Goal: Task Accomplishment & Management: Manage account settings

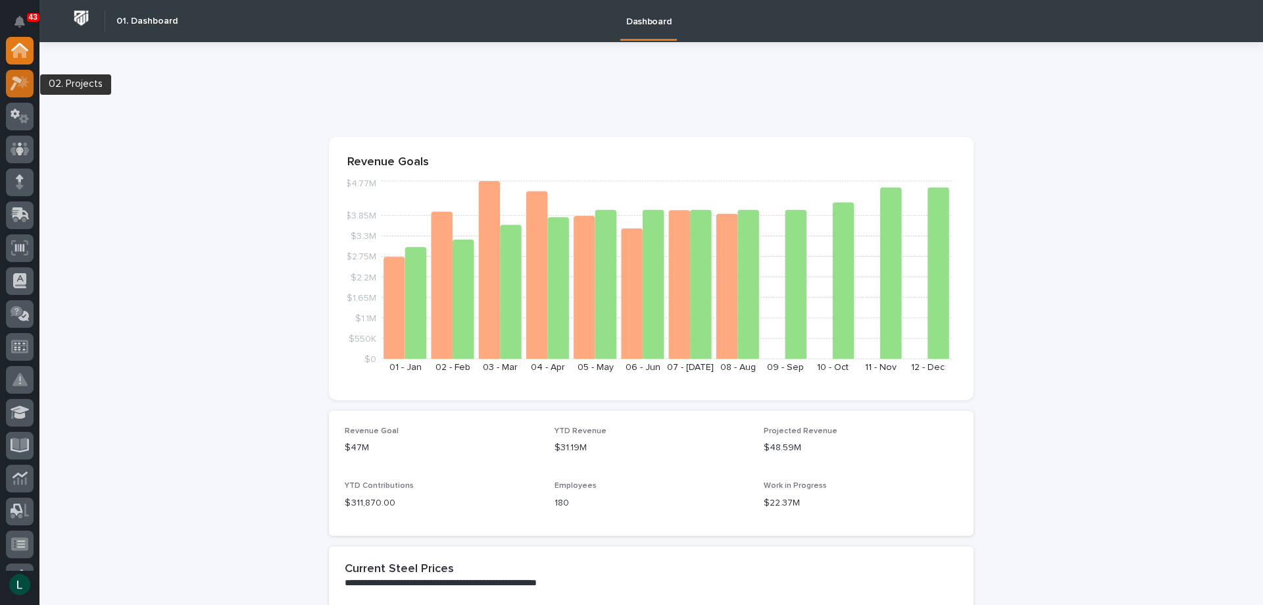
click at [18, 80] on icon at bounding box center [17, 83] width 12 height 14
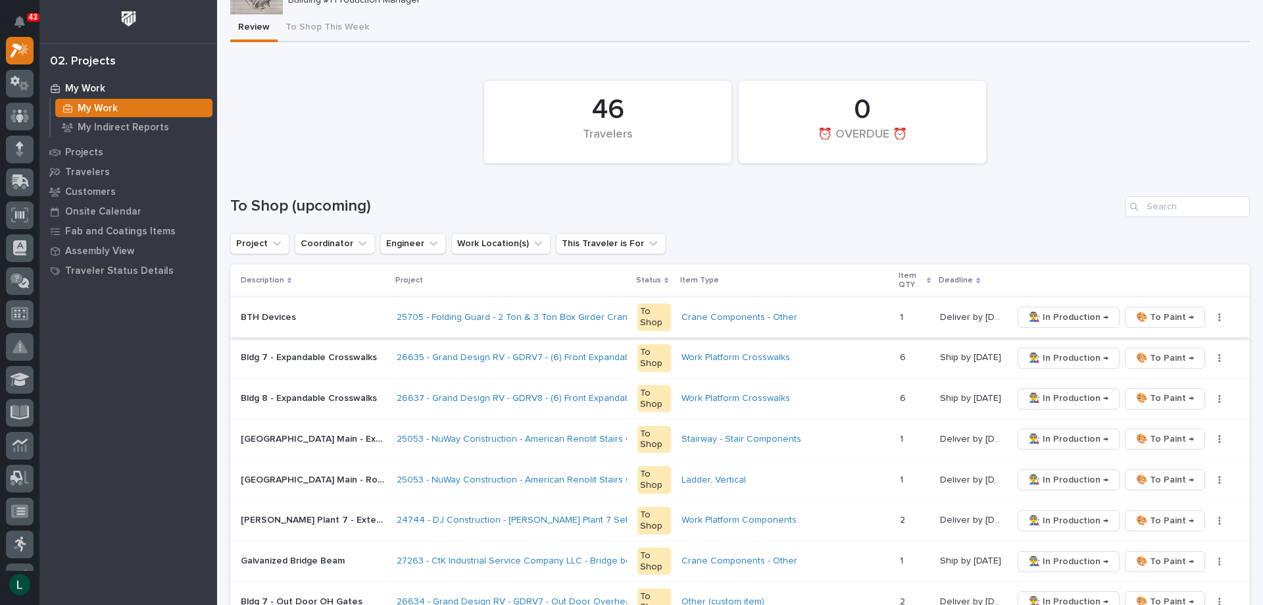
scroll to position [263, 0]
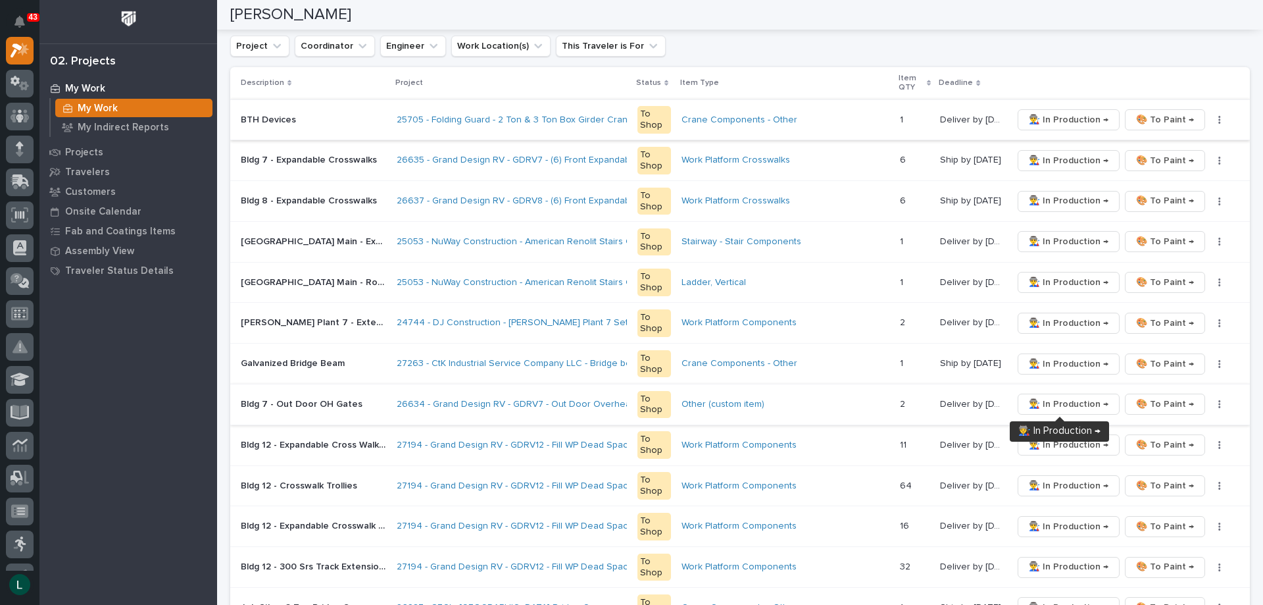
click at [1060, 401] on span "👨‍🏭 In Production →" at bounding box center [1069, 404] width 80 height 16
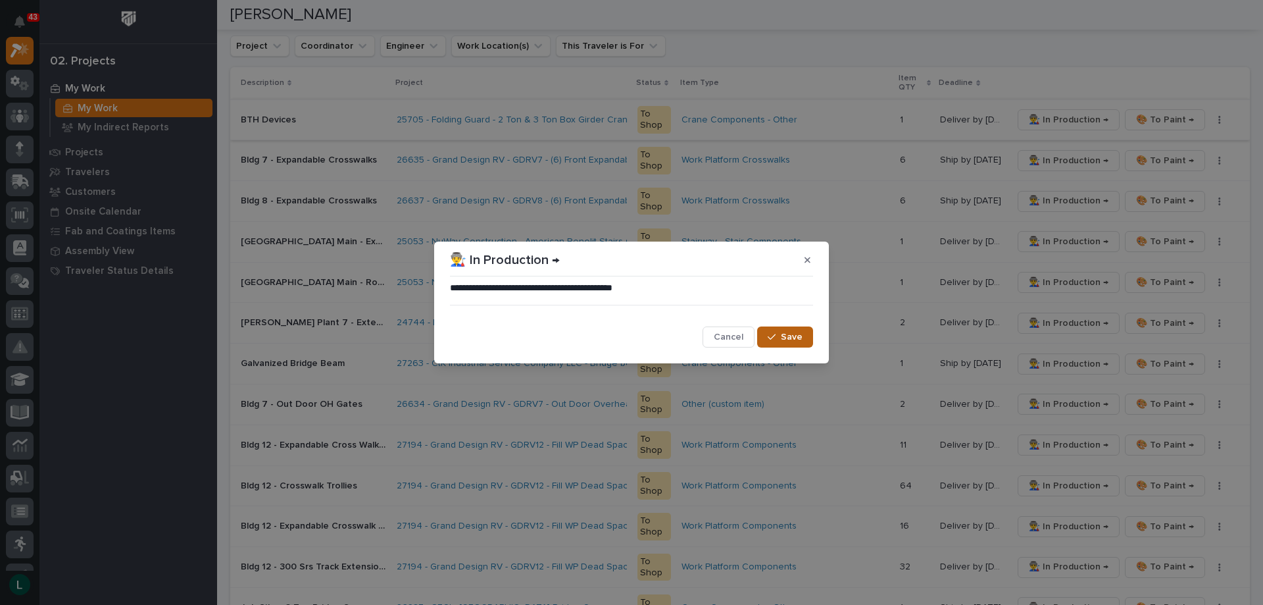
click at [796, 336] on span "Save" at bounding box center [792, 337] width 22 height 12
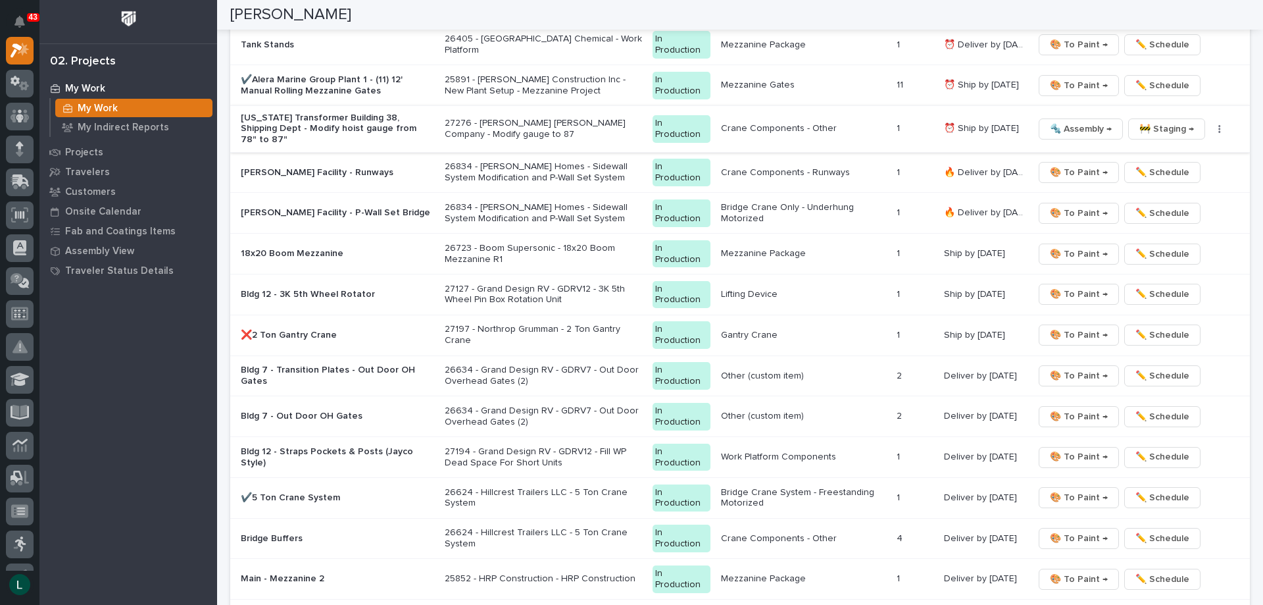
scroll to position [1447, 0]
click at [1084, 408] on span "🎨 To Paint →" at bounding box center [1079, 416] width 58 height 16
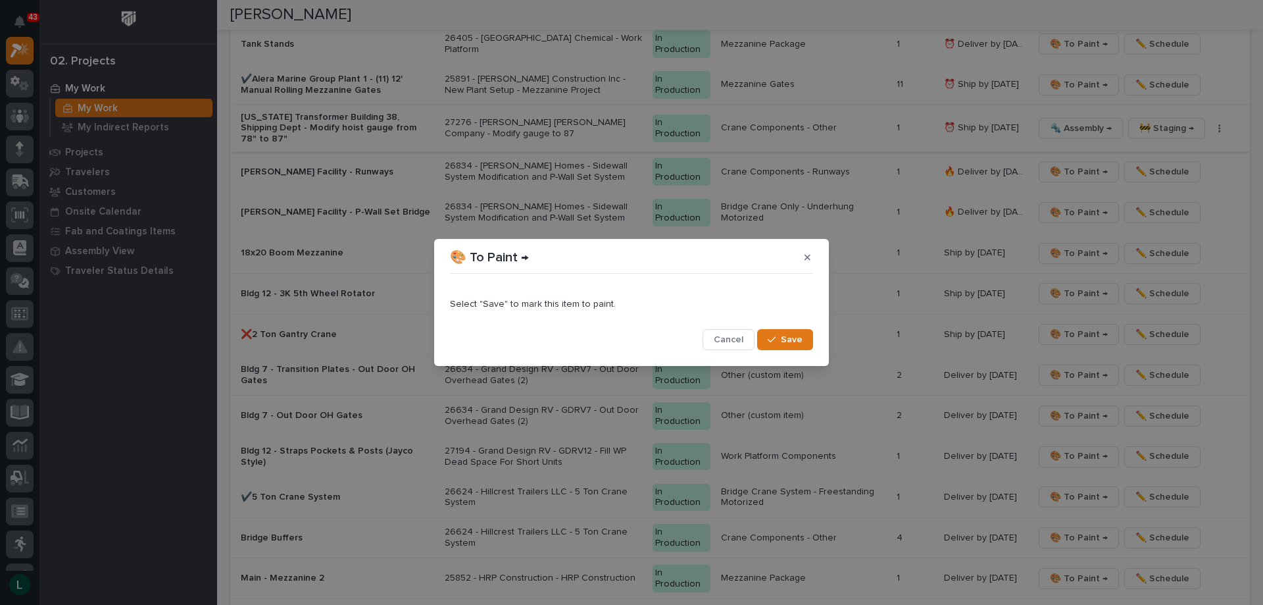
click at [790, 338] on span "Save" at bounding box center [792, 340] width 22 height 12
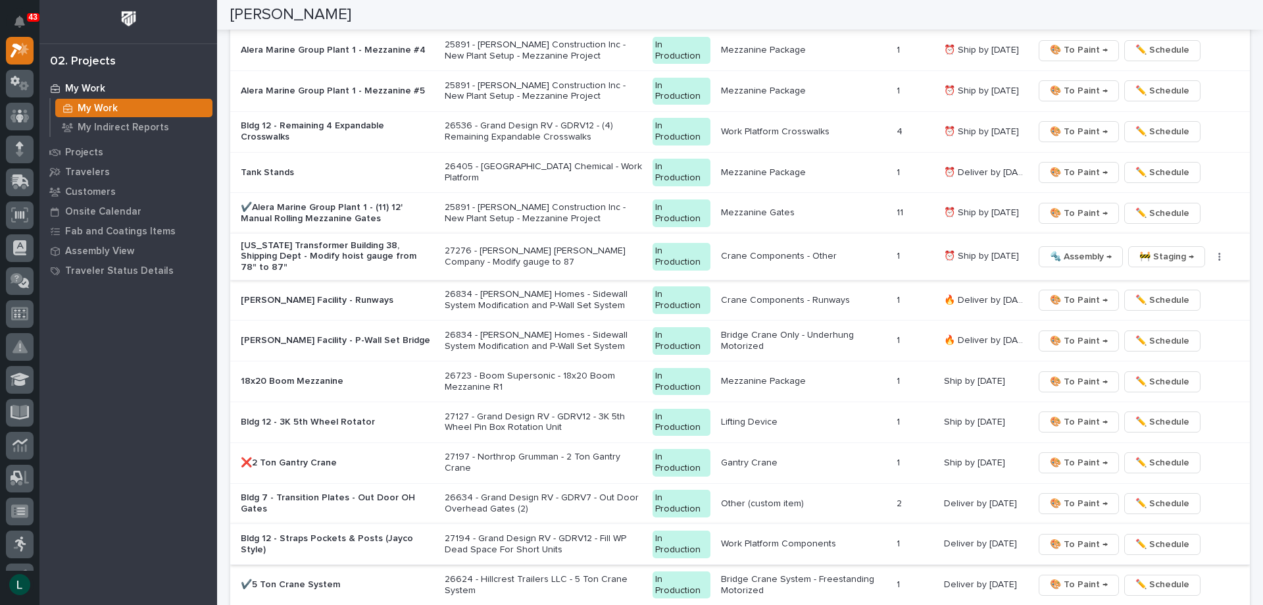
scroll to position [1295, 0]
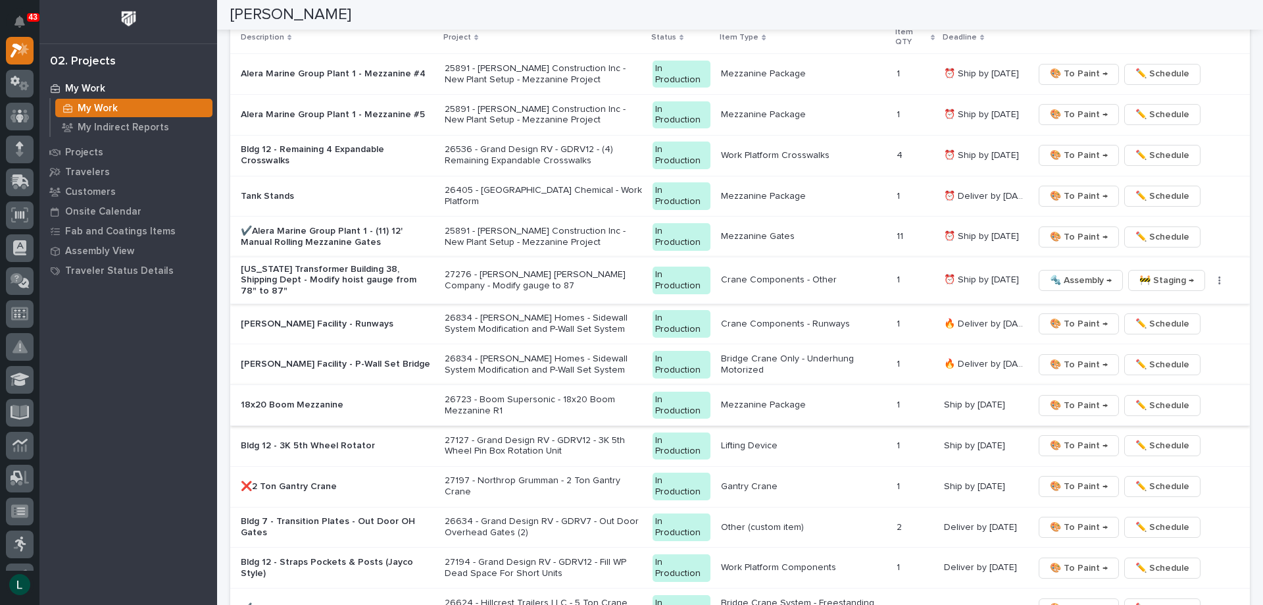
click at [1074, 397] on span "🎨 To Paint →" at bounding box center [1079, 405] width 58 height 16
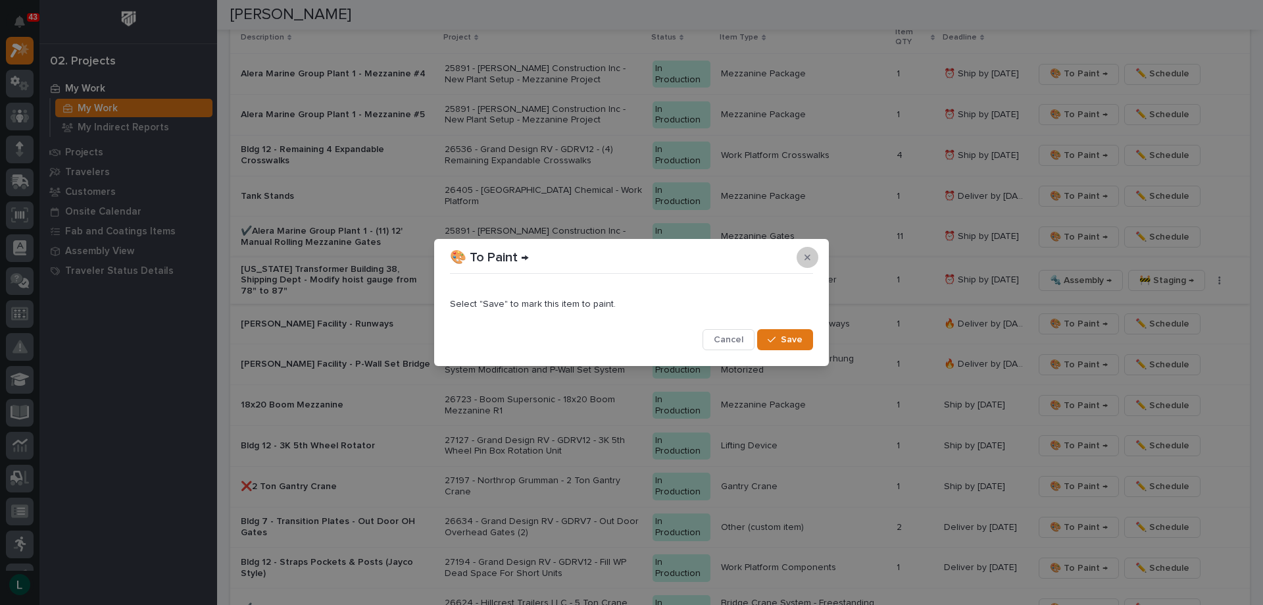
click at [807, 255] on icon "button" at bounding box center [808, 257] width 6 height 9
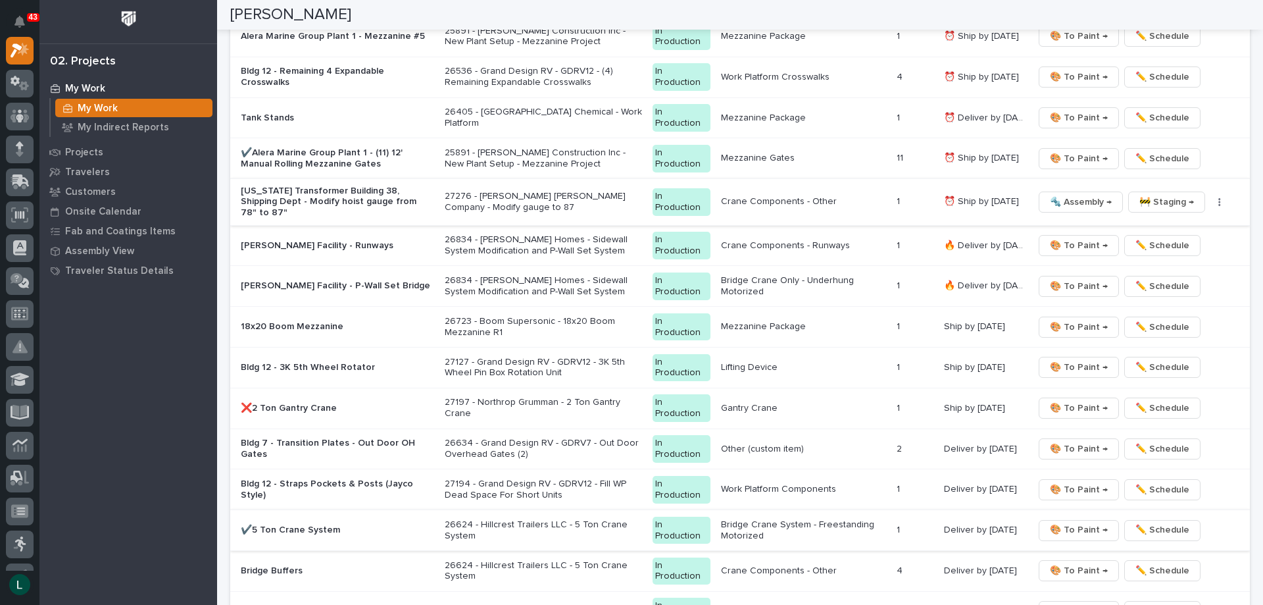
scroll to position [1361, 0]
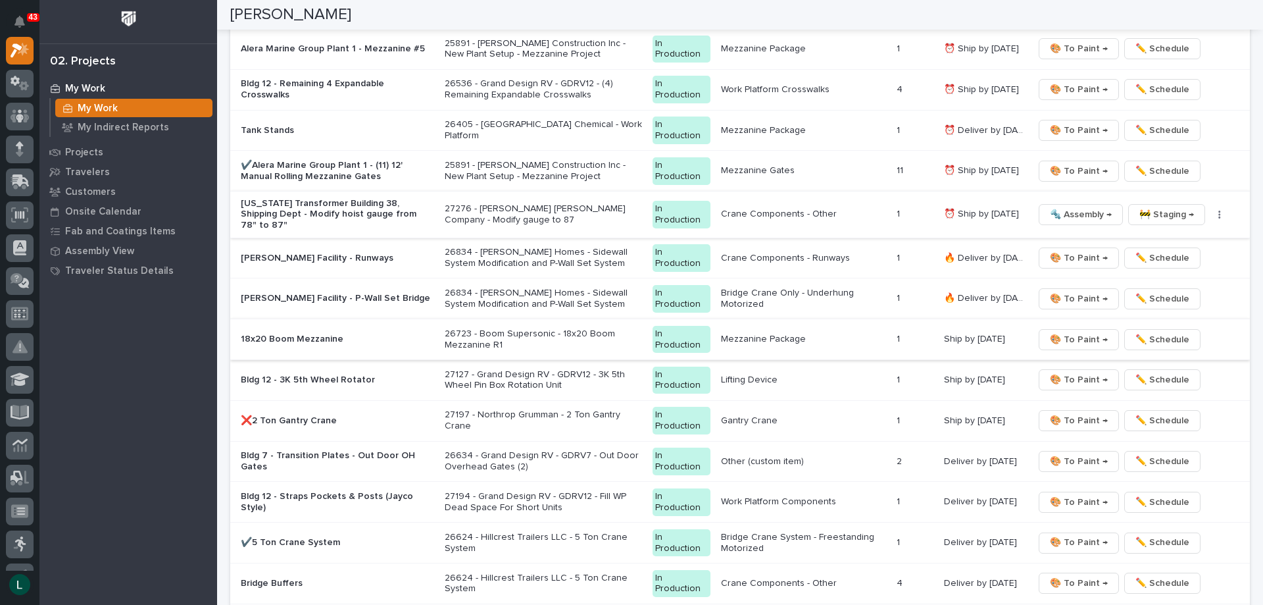
click at [1080, 332] on span "🎨 To Paint →" at bounding box center [1079, 340] width 58 height 16
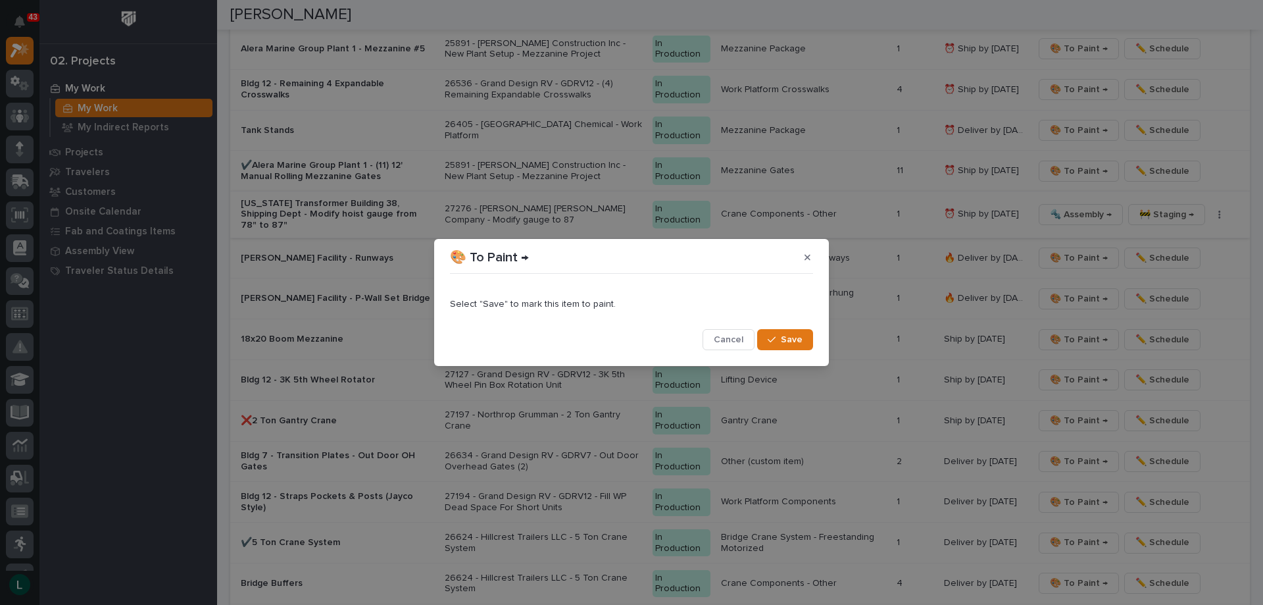
click at [789, 338] on span "Save" at bounding box center [792, 340] width 22 height 12
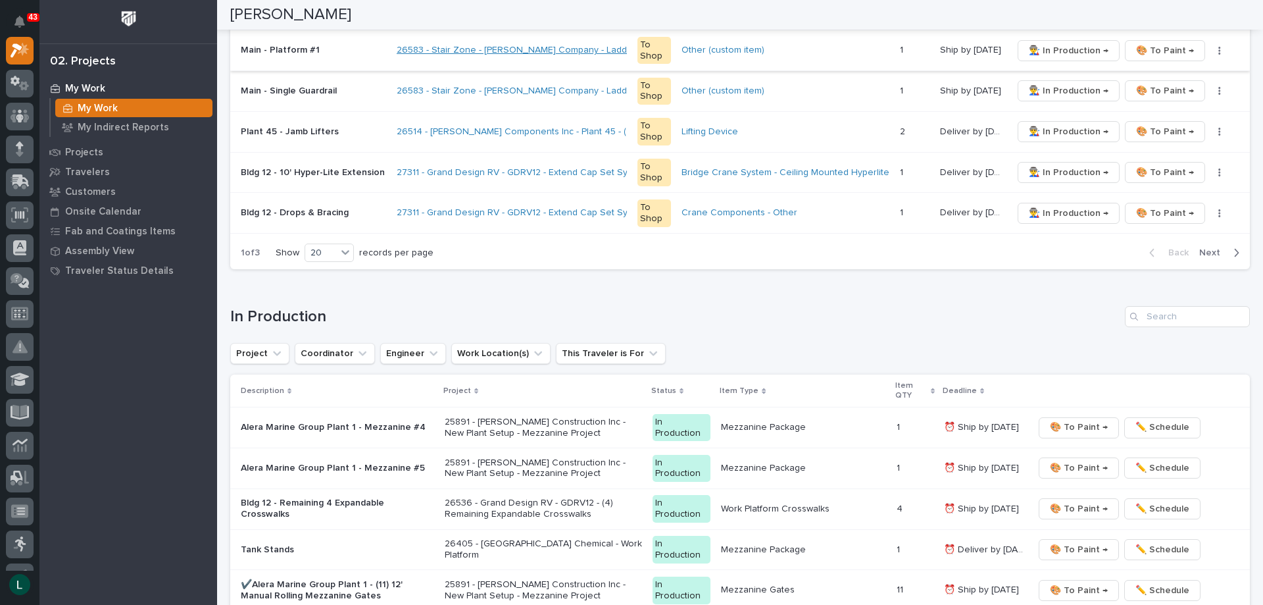
scroll to position [946, 0]
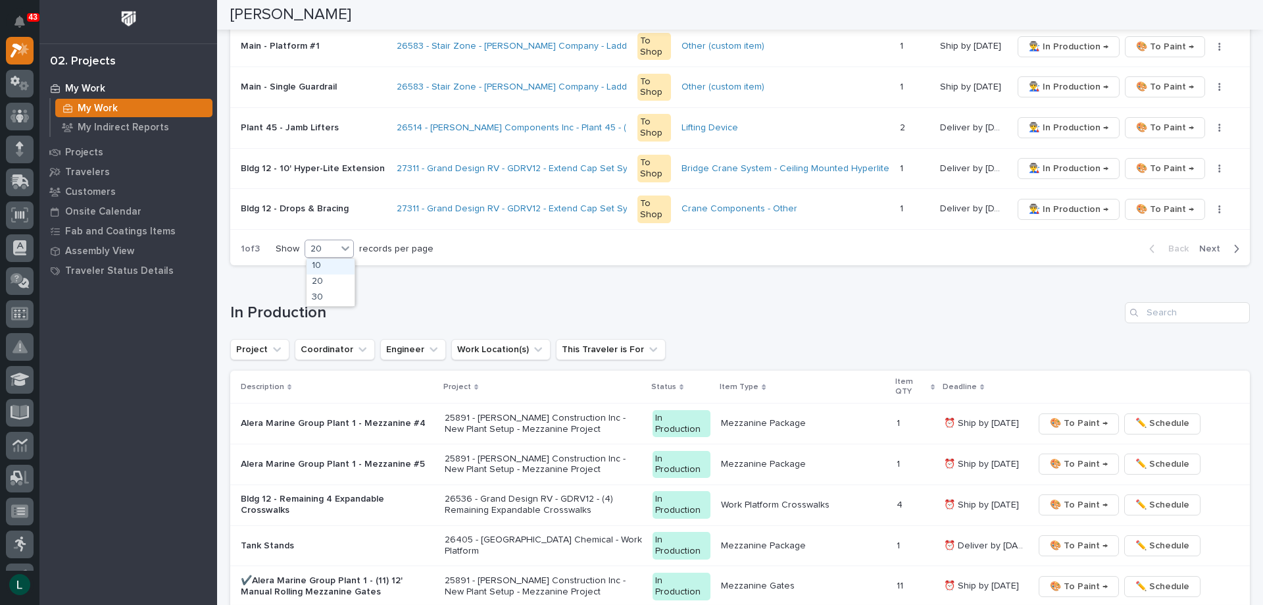
click at [324, 242] on div "20" at bounding box center [321, 249] width 32 height 14
click at [336, 291] on div "30" at bounding box center [331, 298] width 48 height 16
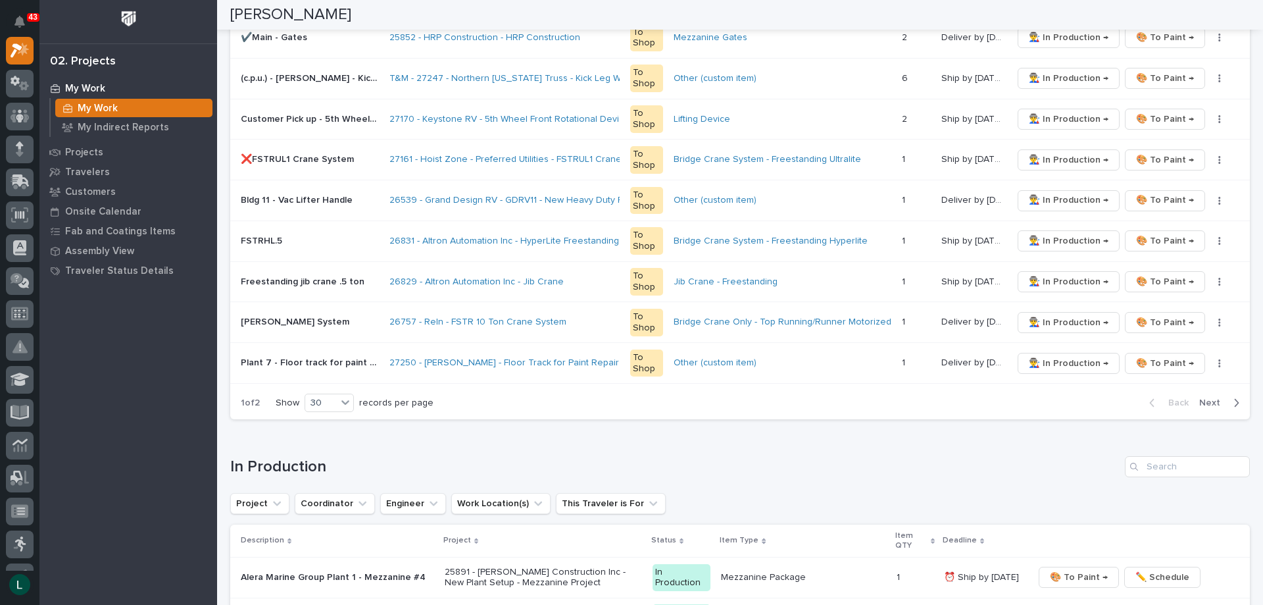
scroll to position [1275, 0]
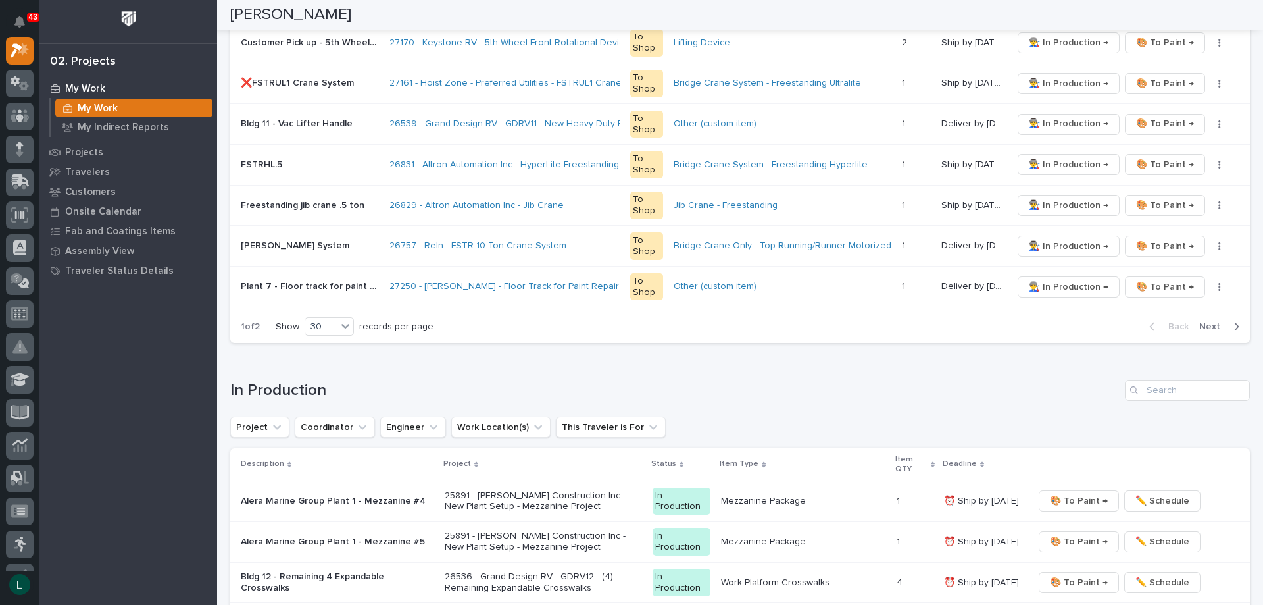
click at [1234, 325] on icon "button" at bounding box center [1237, 326] width 6 height 12
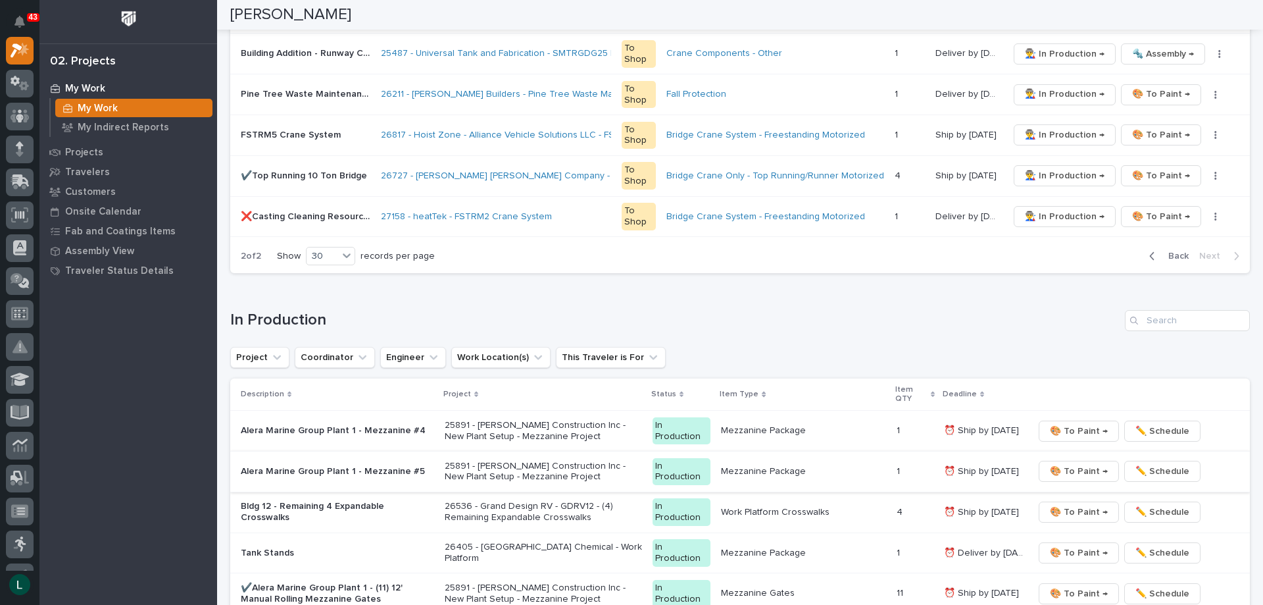
scroll to position [724, 0]
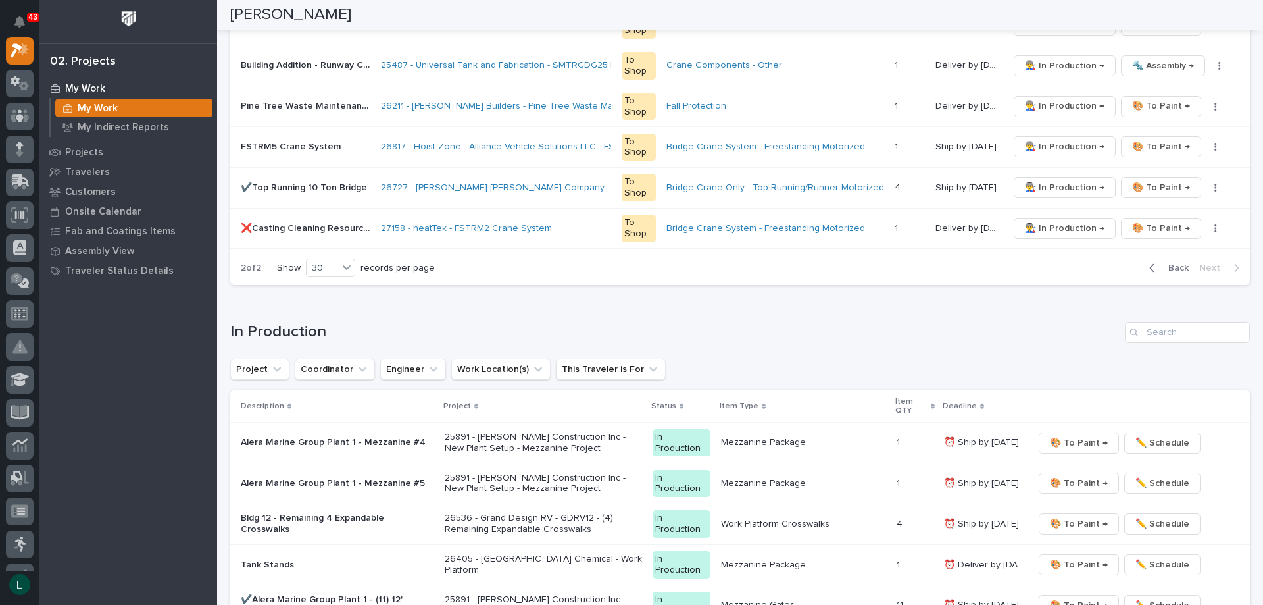
click at [1149, 267] on icon "button" at bounding box center [1152, 268] width 6 height 12
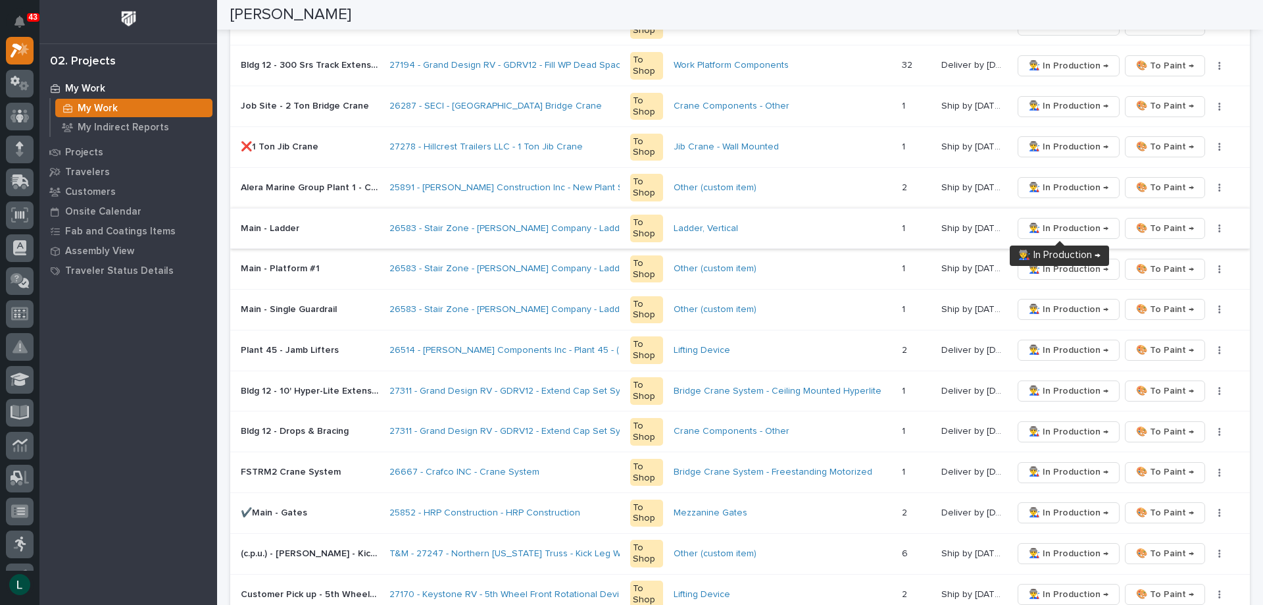
click at [1052, 225] on span "👨‍🏭 In Production →" at bounding box center [1069, 228] width 80 height 16
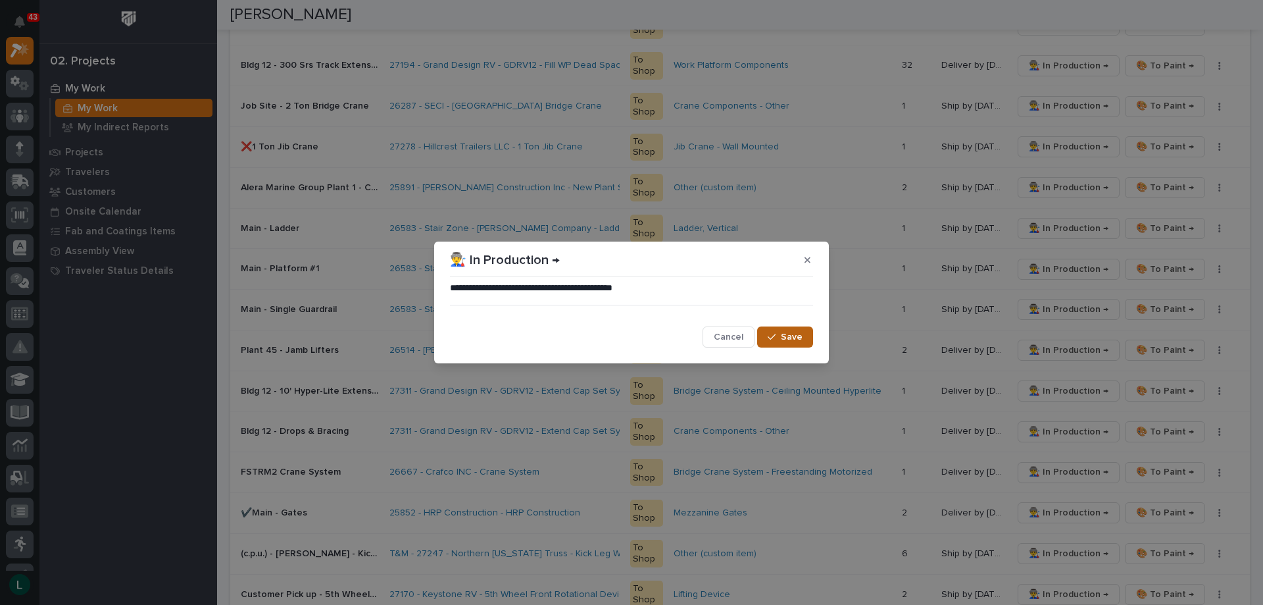
click at [800, 336] on span "Save" at bounding box center [792, 337] width 22 height 12
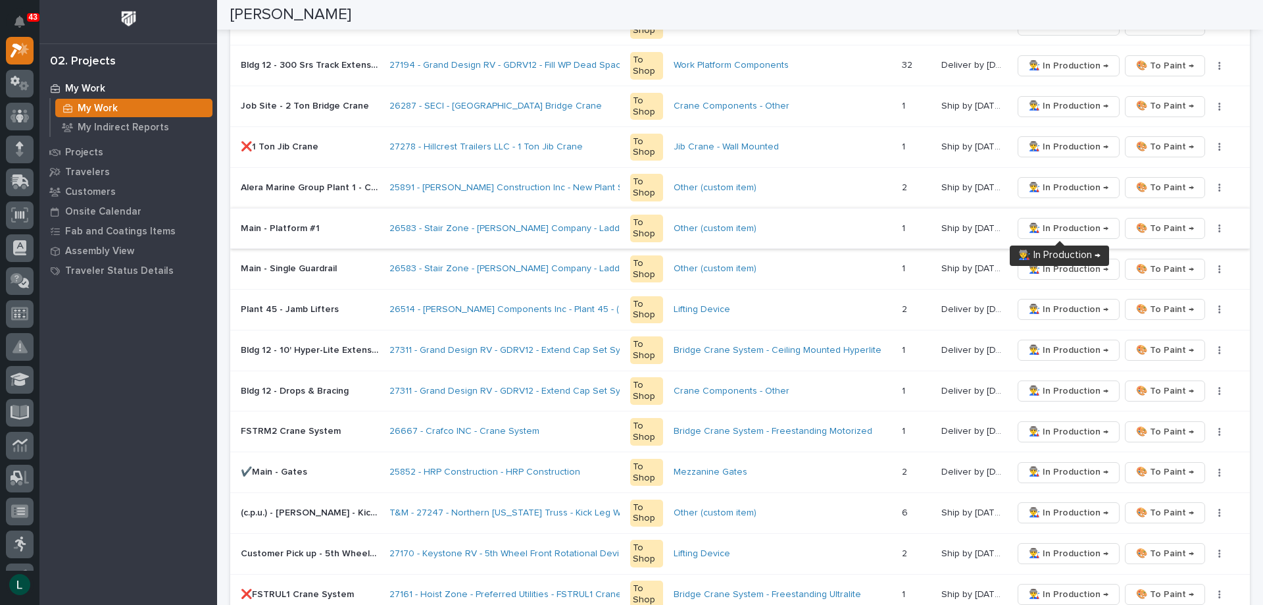
click at [1057, 224] on span "👨‍🏭 In Production →" at bounding box center [1069, 228] width 80 height 16
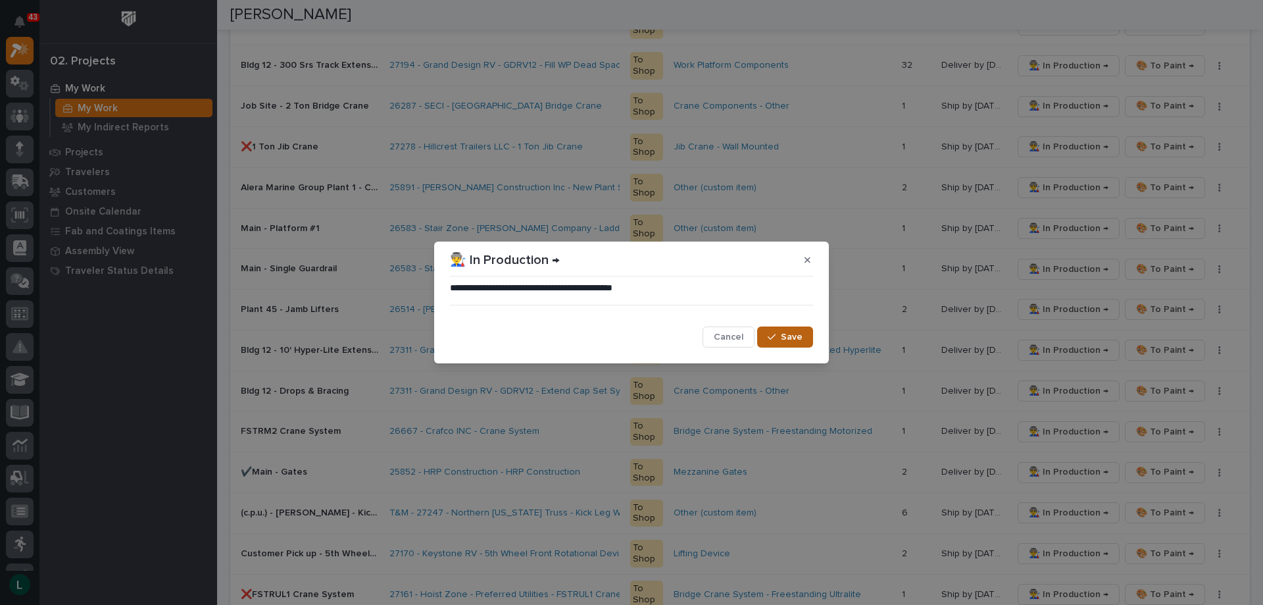
click at [799, 336] on span "Save" at bounding box center [792, 337] width 22 height 12
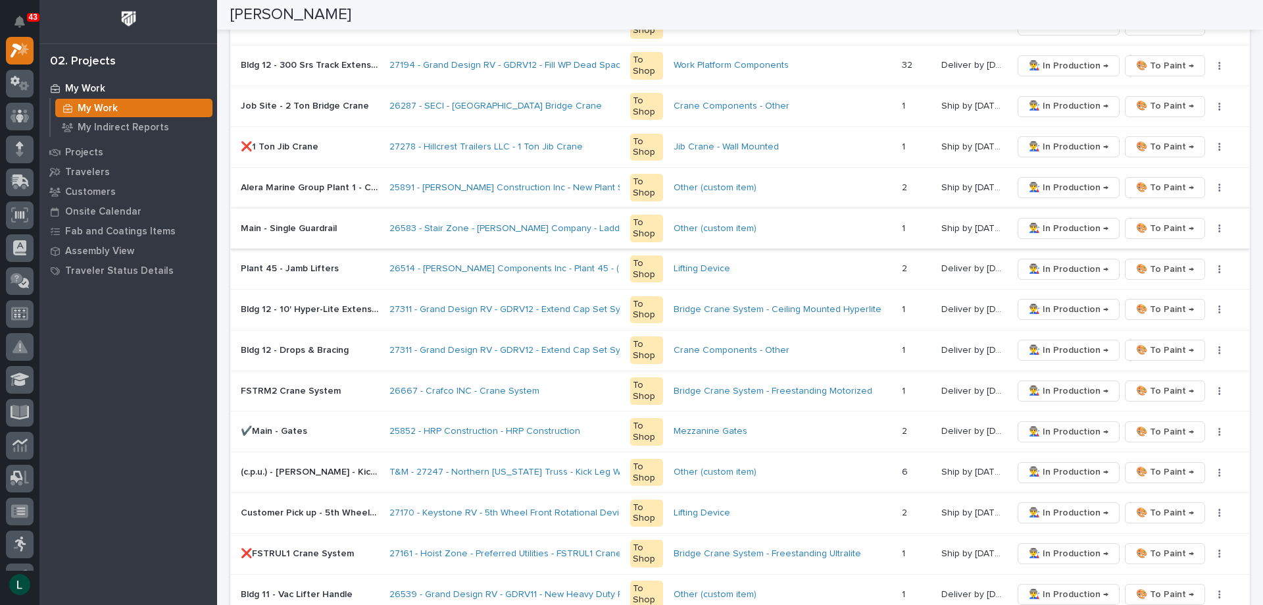
click at [1068, 226] on span "👨‍🏭 In Production →" at bounding box center [1069, 228] width 80 height 16
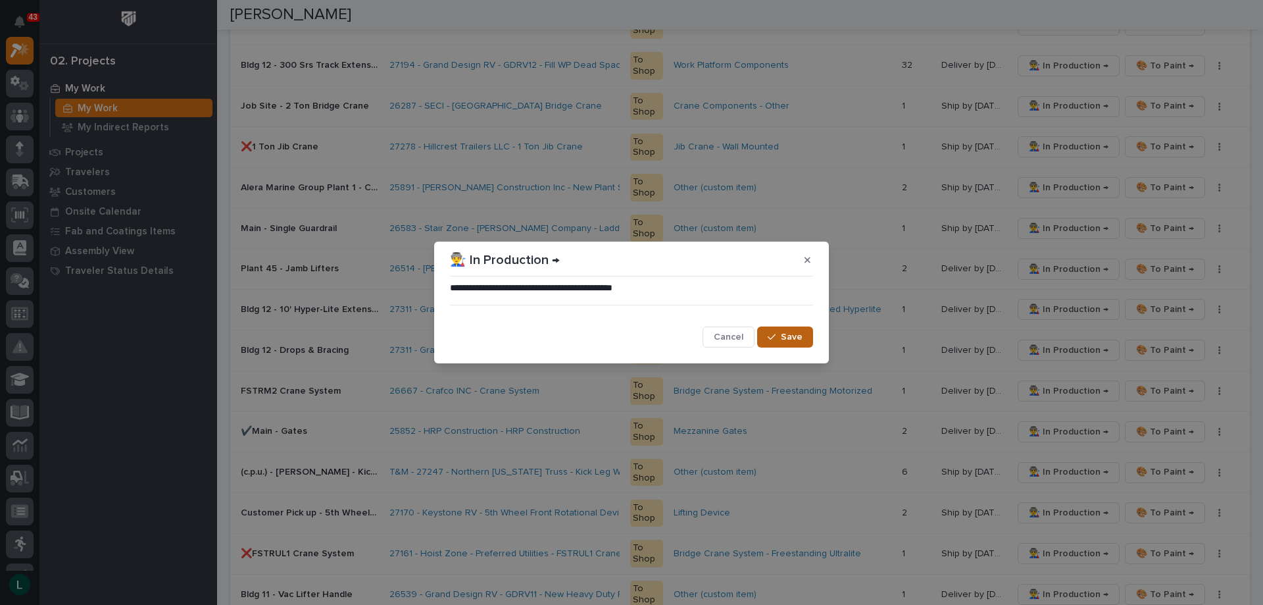
click at [779, 336] on div "button" at bounding box center [774, 336] width 13 height 9
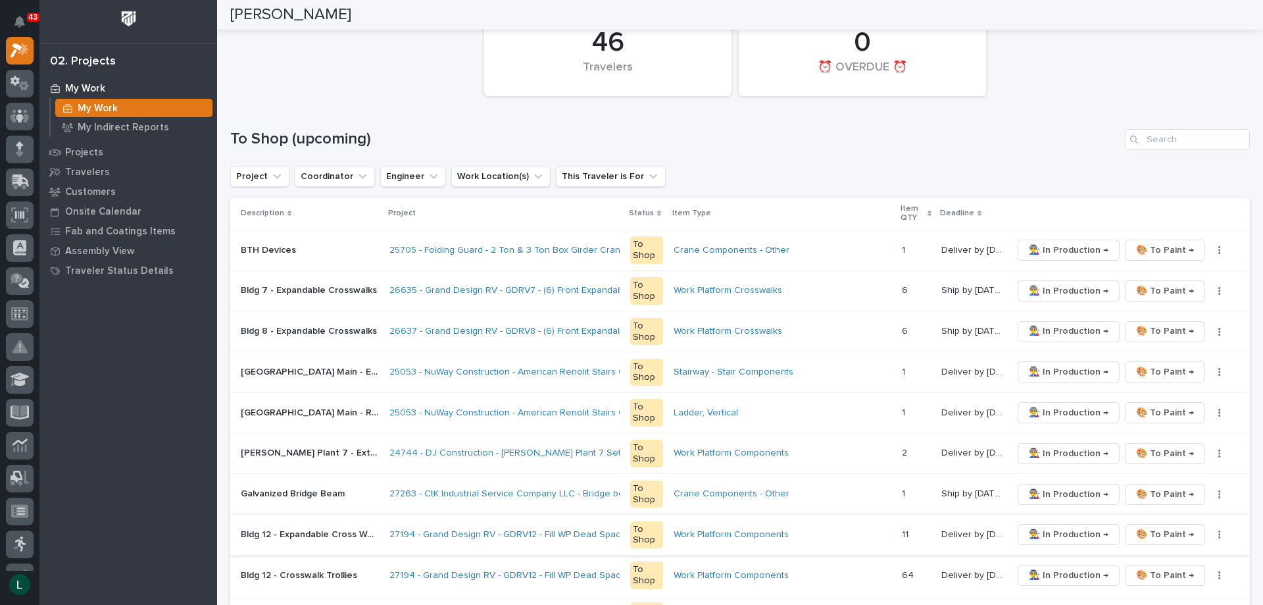
scroll to position [132, 0]
click at [1068, 367] on span "👨‍🏭 In Production →" at bounding box center [1069, 373] width 80 height 16
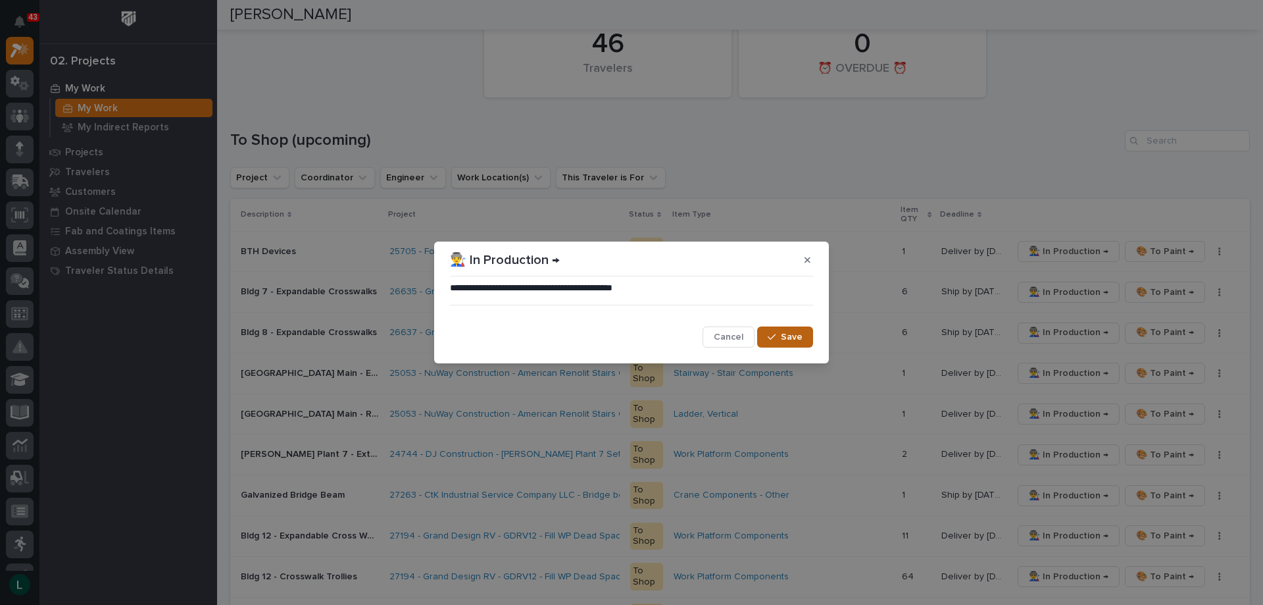
click at [801, 337] on span "Save" at bounding box center [792, 337] width 22 height 12
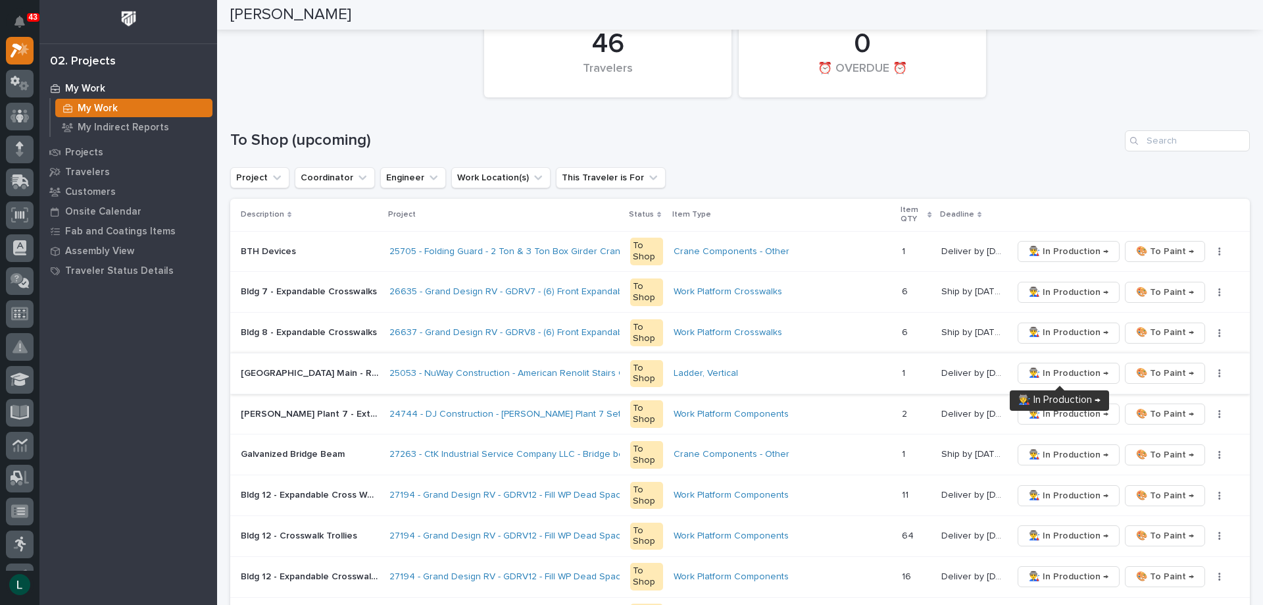
click at [1061, 372] on span "👨‍🏭 In Production →" at bounding box center [1069, 373] width 80 height 16
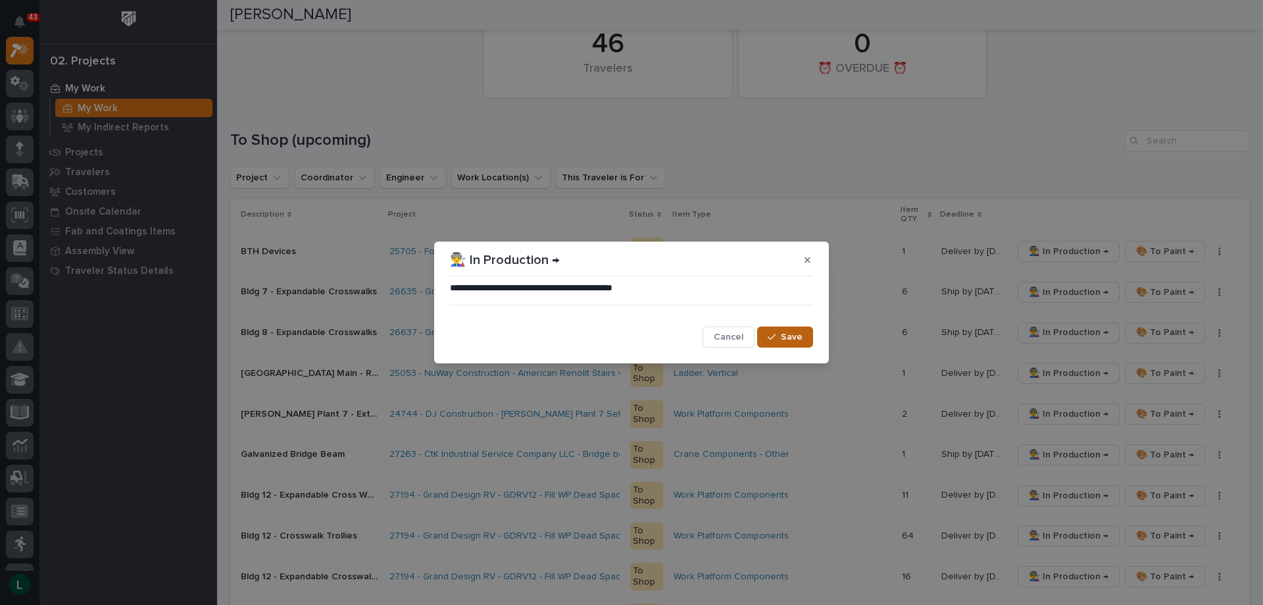
click at [788, 336] on span "Save" at bounding box center [792, 337] width 22 height 12
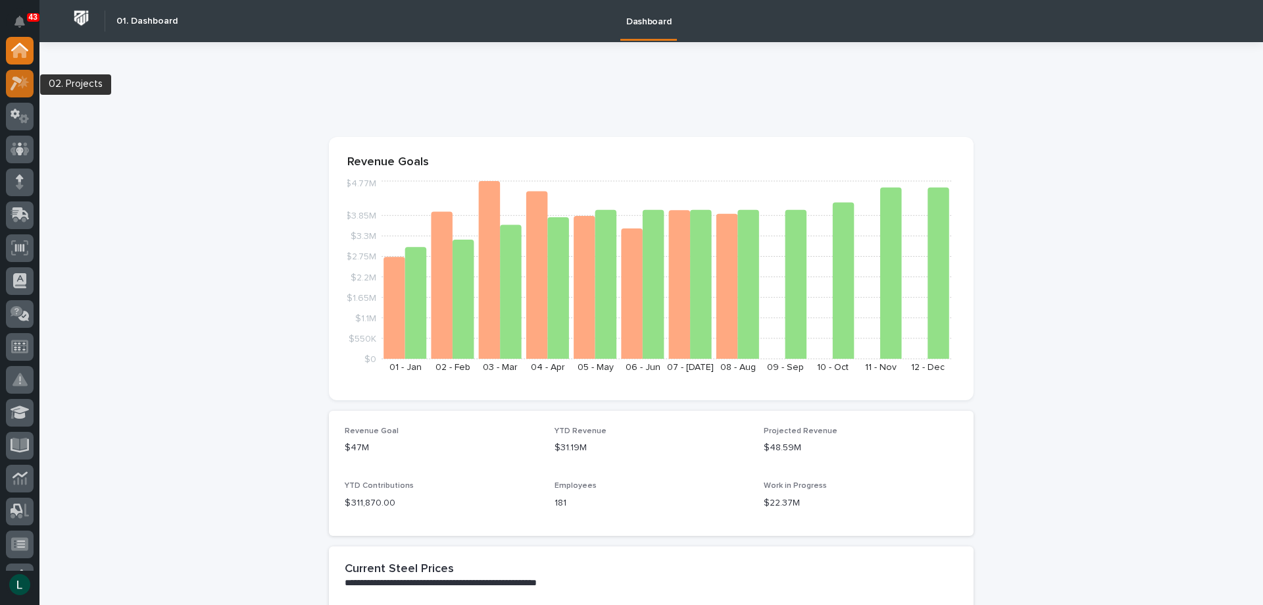
click at [23, 82] on icon at bounding box center [23, 81] width 11 height 13
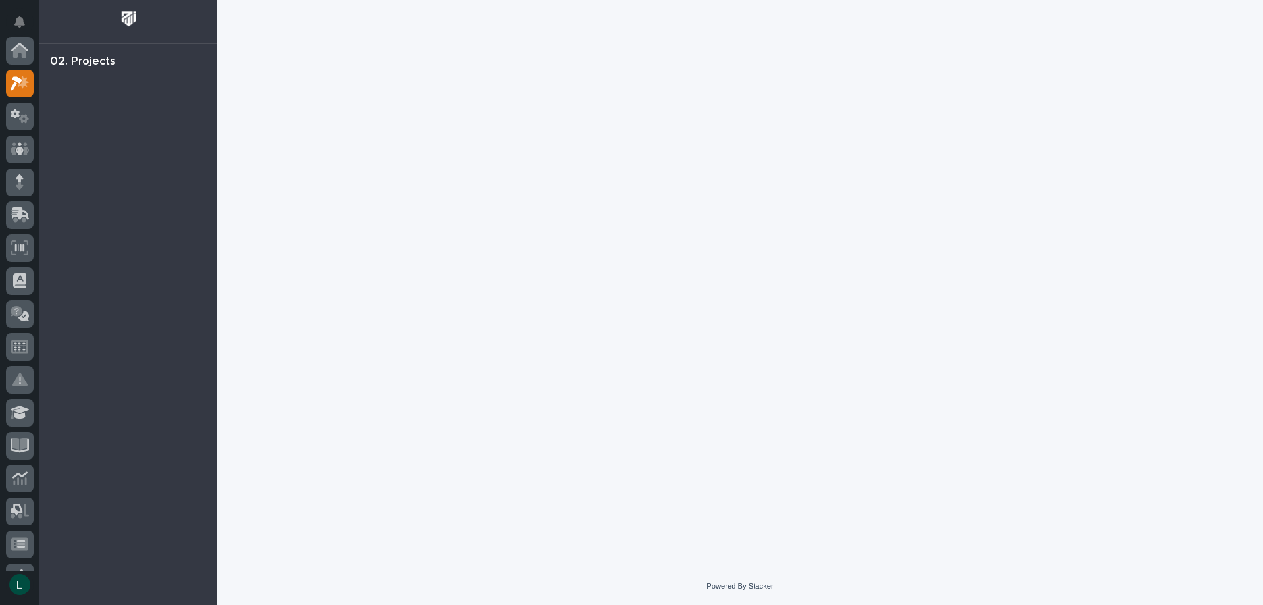
scroll to position [33, 0]
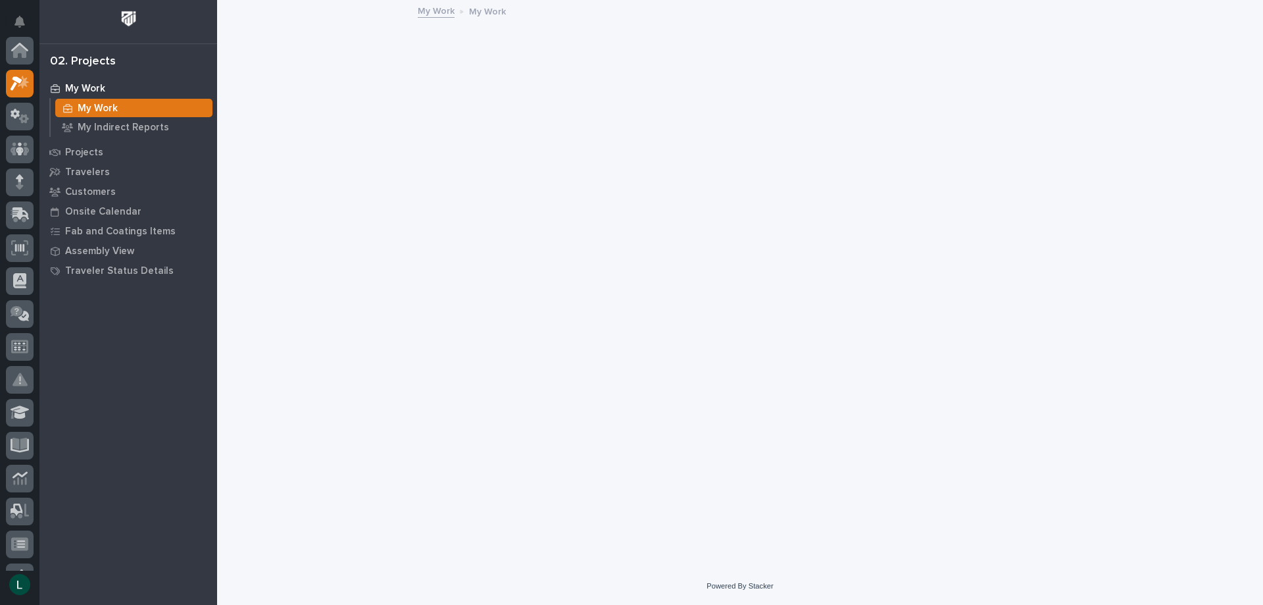
scroll to position [33, 0]
